Goal: Task Accomplishment & Management: Use online tool/utility

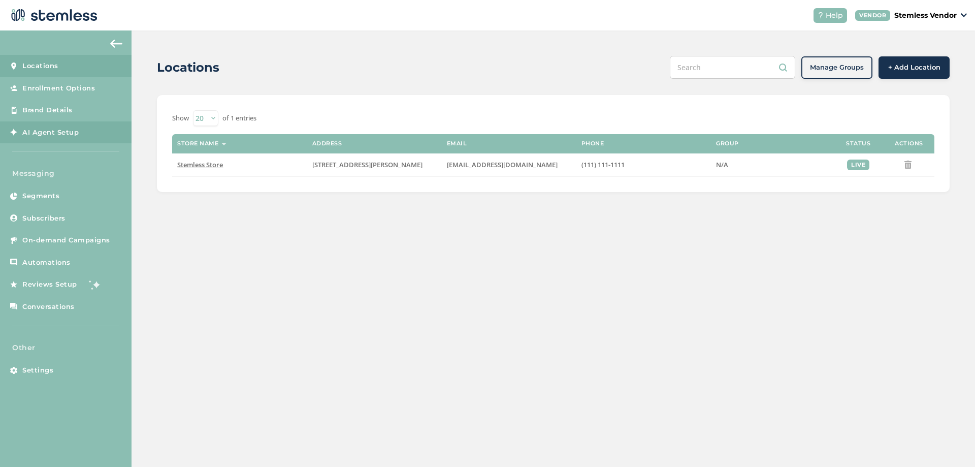
click at [46, 133] on span "AI Agent Setup" at bounding box center [50, 132] width 56 height 10
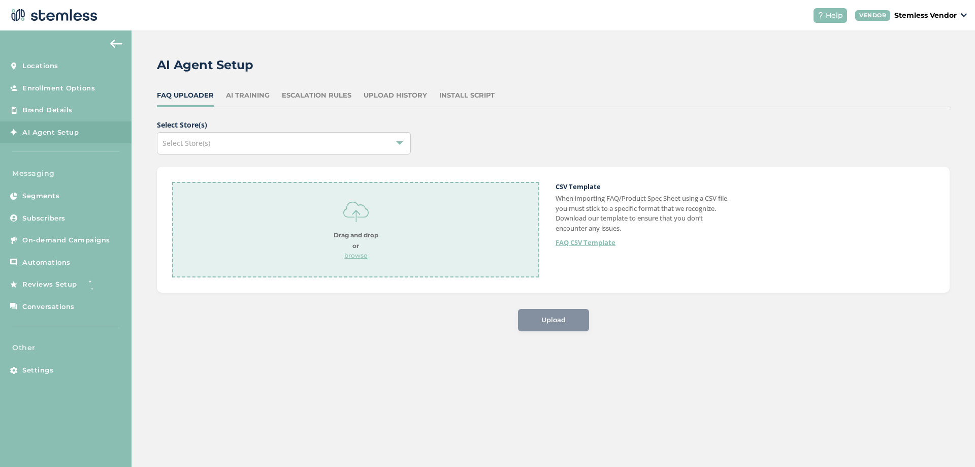
click at [396, 95] on div "Upload History" at bounding box center [395, 95] width 63 height 10
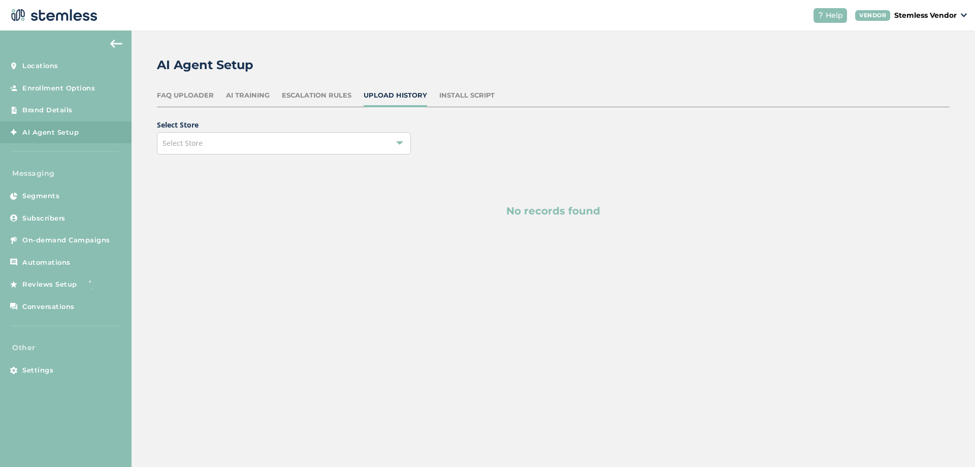
click at [362, 140] on div "Select Store" at bounding box center [284, 143] width 254 height 22
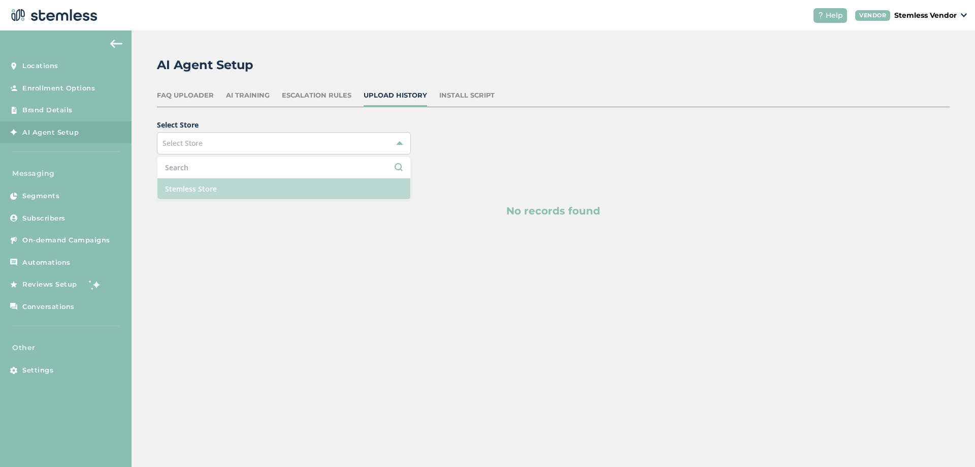
click at [242, 188] on li "Stemless Store" at bounding box center [283, 188] width 253 height 21
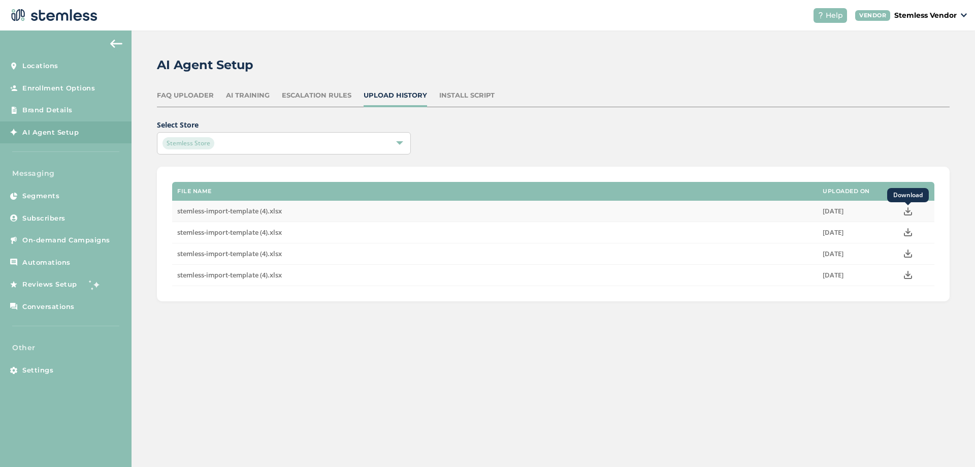
click at [906, 213] on icon "Download" at bounding box center [908, 211] width 8 height 8
click at [162, 307] on div "AI Agent Setup FAQ Uploader AI Training Escalation Rules Upload History Install…" at bounding box center [554, 178] width 844 height 296
click at [46, 199] on span "Segments" at bounding box center [40, 196] width 37 height 10
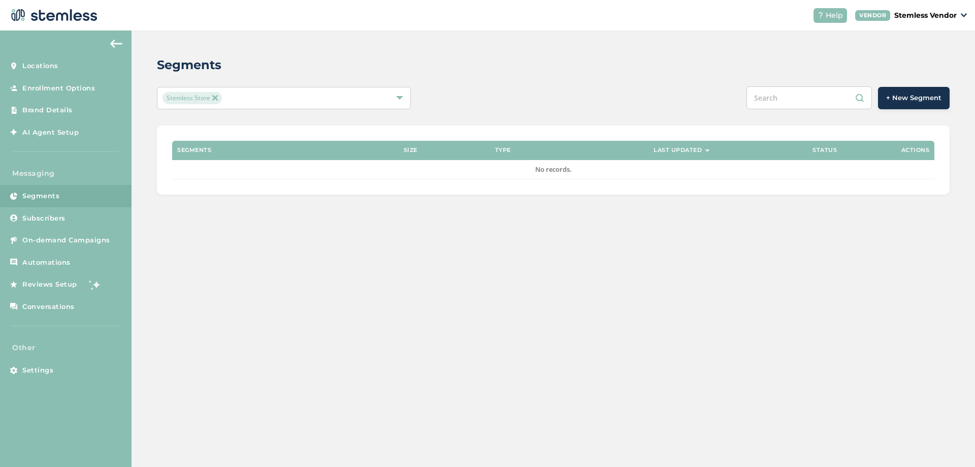
click at [152, 138] on div "Segments Stemless Store + New Segment Segments Size Type Last Updated Status Ac…" at bounding box center [554, 124] width 844 height 189
click at [87, 129] on link "AI Agent Setup" at bounding box center [66, 132] width 132 height 22
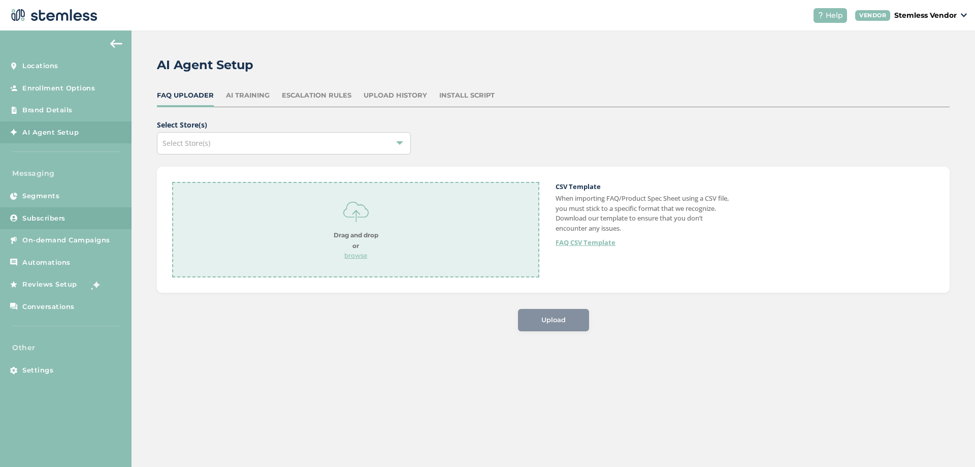
click at [52, 219] on span "Subscribers" at bounding box center [43, 218] width 43 height 10
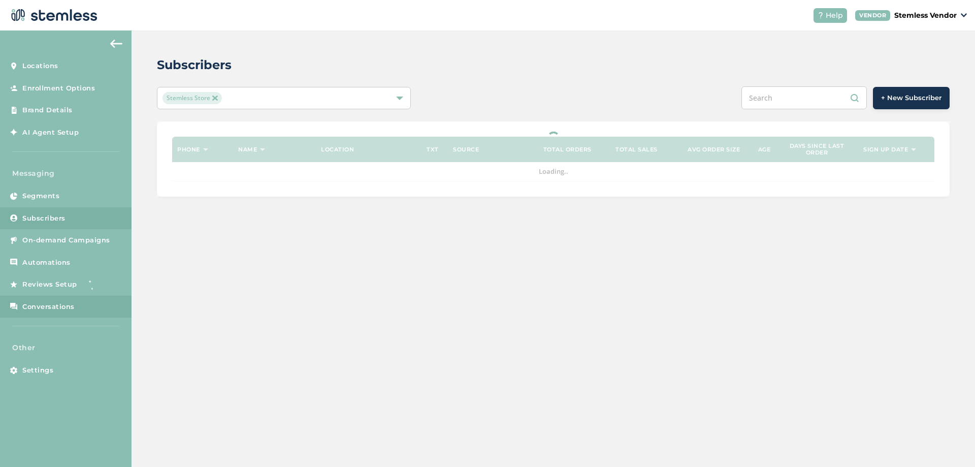
click at [43, 308] on span "Conversations" at bounding box center [48, 307] width 52 height 10
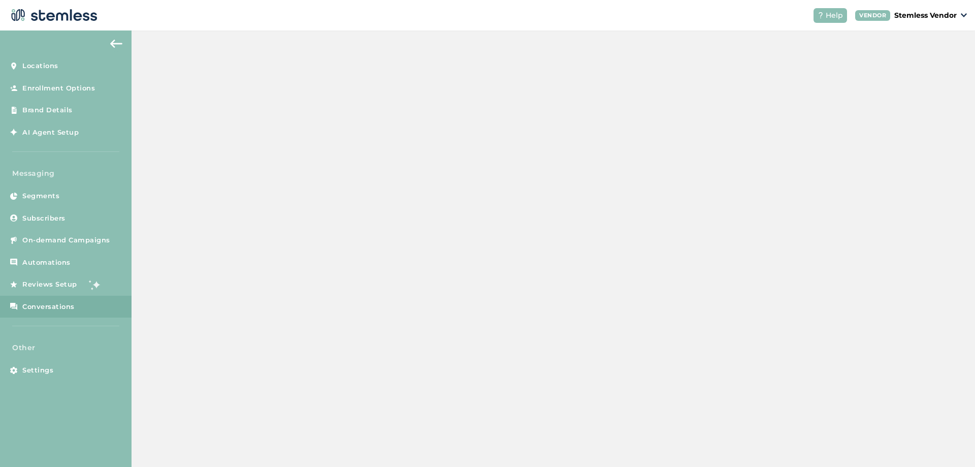
click at [66, 309] on span "Conversations" at bounding box center [48, 307] width 52 height 10
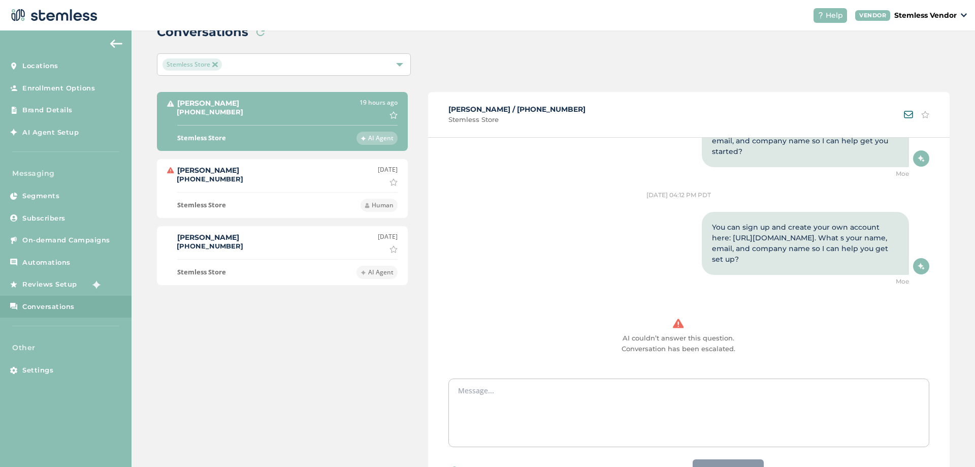
scroll to position [61, 0]
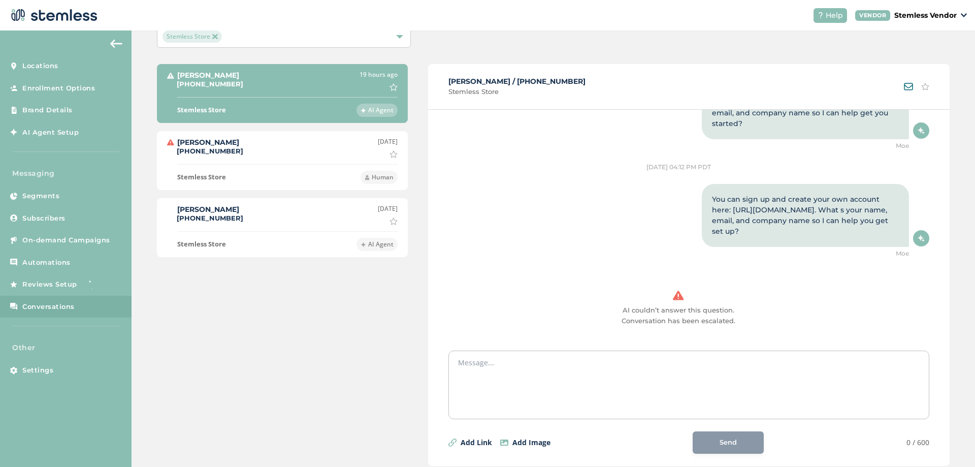
drag, startPoint x: 618, startPoint y: 313, endPoint x: 728, endPoint y: 312, distance: 110.2
click at [728, 312] on div "AI couldn’t answer this question. Conversation has been escalated." at bounding box center [678, 309] width 461 height 36
click at [657, 323] on span "AI couldn’t answer this question. Conversation has been escalated." at bounding box center [679, 315] width 114 height 19
drag, startPoint x: 724, startPoint y: 319, endPoint x: 619, endPoint y: 312, distance: 105.3
click at [619, 312] on div "AI couldn’t answer this question. Conversation has been escalated." at bounding box center [678, 309] width 461 height 36
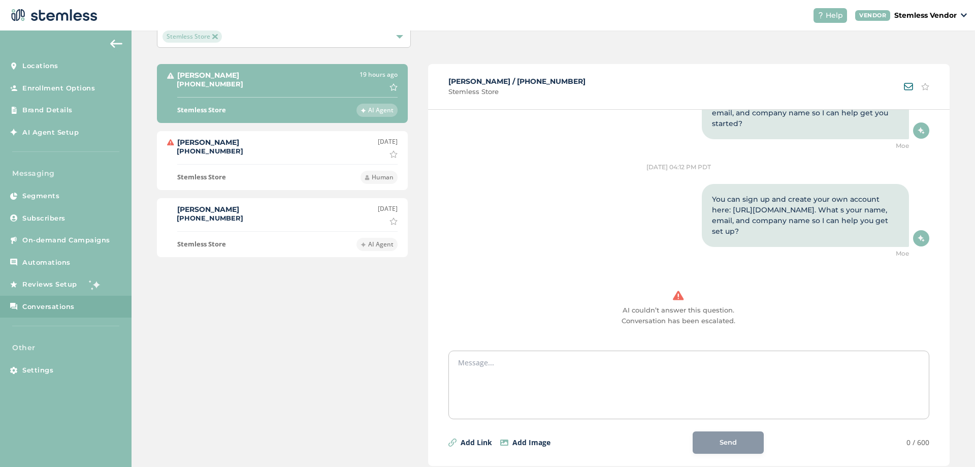
click at [636, 309] on span "AI couldn’t answer this question. Conversation has been escalated." at bounding box center [679, 315] width 114 height 19
drag, startPoint x: 715, startPoint y: 205, endPoint x: 880, endPoint y: 240, distance: 168.2
click at [880, 240] on div "You can sign up and create your own account here: [URL][DOMAIN_NAME]. What s yo…" at bounding box center [805, 215] width 207 height 63
click at [873, 233] on div "You can sign up and create your own account here: [URL][DOMAIN_NAME]. What s yo…" at bounding box center [805, 215] width 187 height 43
drag, startPoint x: 764, startPoint y: 221, endPoint x: 816, endPoint y: 221, distance: 51.8
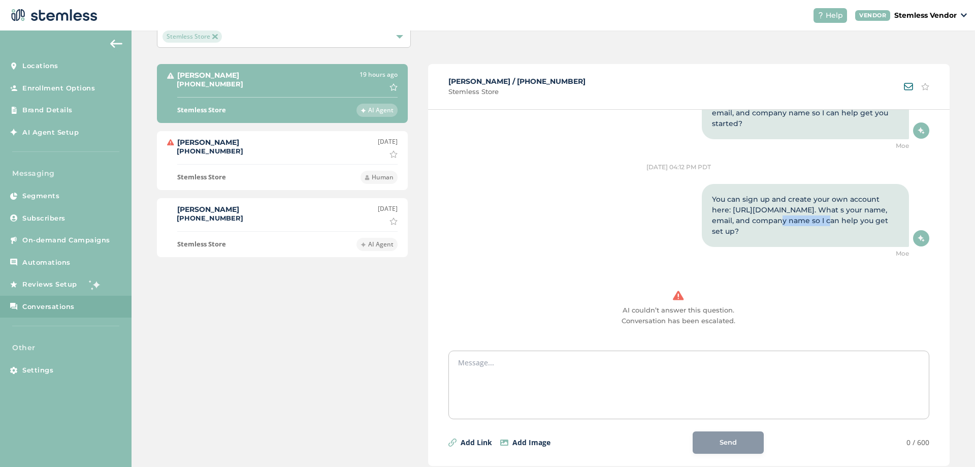
click at [815, 221] on span "You can sign up and create your own account here: [URL][DOMAIN_NAME]. What s yo…" at bounding box center [800, 215] width 176 height 41
click at [825, 221] on span "You can sign up and create your own account here: [URL][DOMAIN_NAME]. What s yo…" at bounding box center [800, 215] width 176 height 41
drag, startPoint x: 747, startPoint y: 235, endPoint x: 797, endPoint y: 234, distance: 50.8
click at [795, 234] on span "You can sign up and create your own account here: [URL][DOMAIN_NAME]. What s yo…" at bounding box center [800, 215] width 176 height 41
click at [822, 236] on div "You can sign up and create your own account here: [URL][DOMAIN_NAME]. What s yo…" at bounding box center [805, 215] width 187 height 43
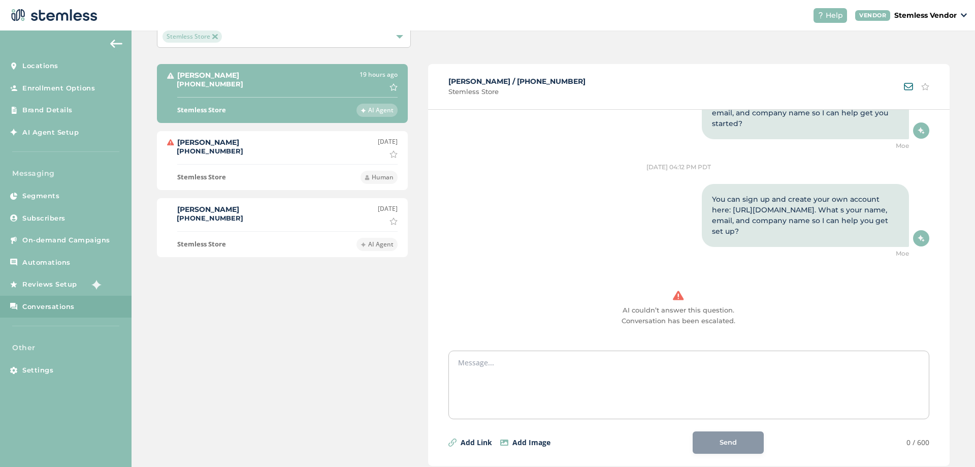
click at [694, 313] on span "AI couldn’t answer this question. Conversation has been escalated." at bounding box center [679, 315] width 114 height 19
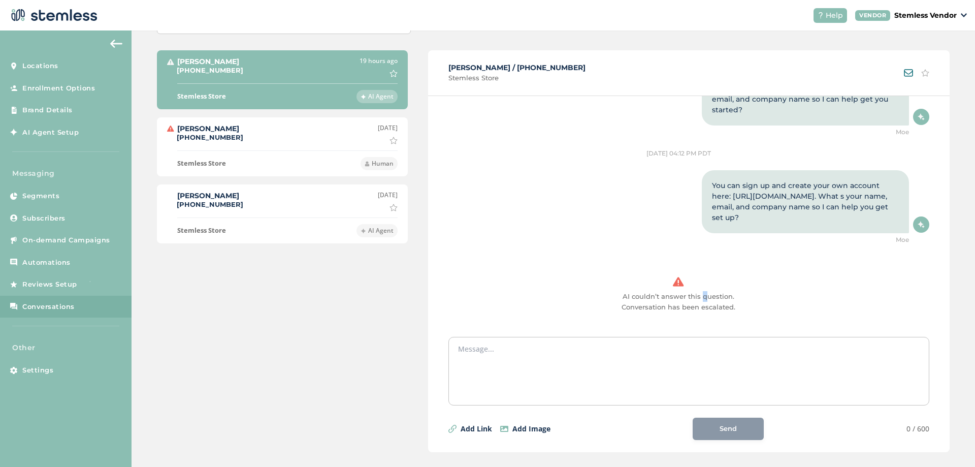
scroll to position [85, 0]
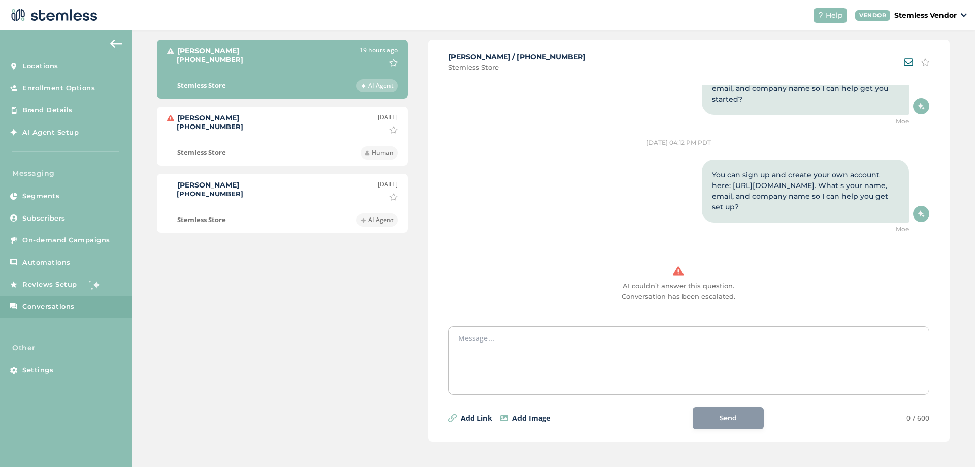
click at [234, 114] on div "[PERSON_NAME] [PHONE_NUMBER] [DATE] Mark as important" at bounding box center [282, 123] width 231 height 21
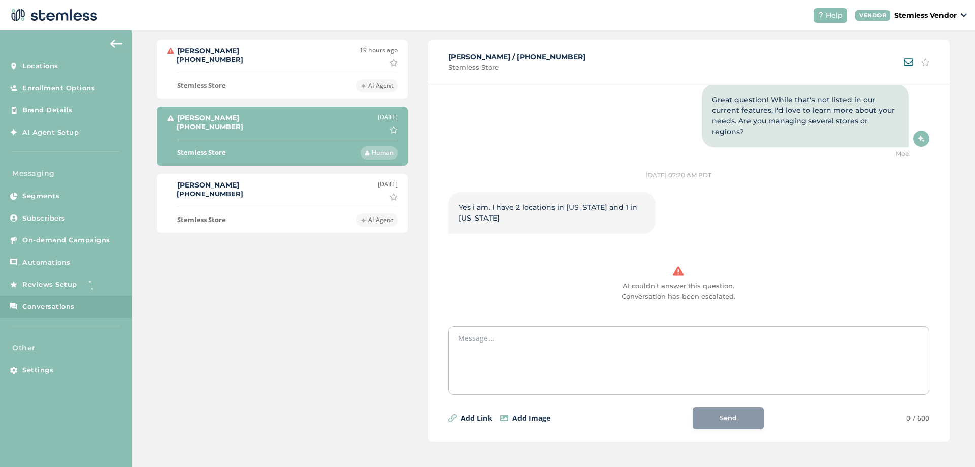
click at [334, 319] on div "[PERSON_NAME] [PHONE_NUMBER] 19 hours ago Mark as important Stemless Store AI A…" at bounding box center [282, 217] width 251 height 355
